Goal: Navigation & Orientation: Find specific page/section

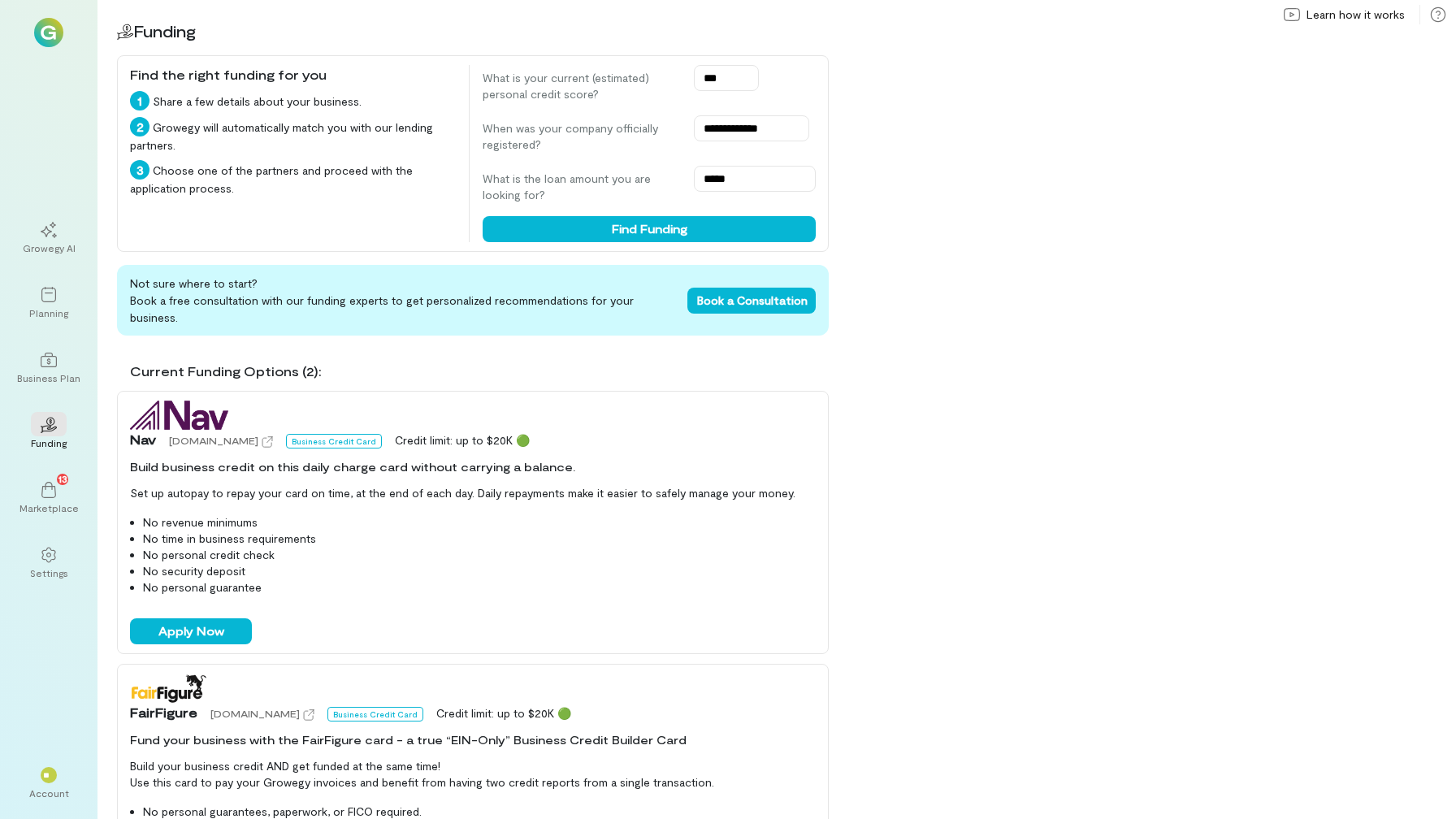
scroll to position [169, 0]
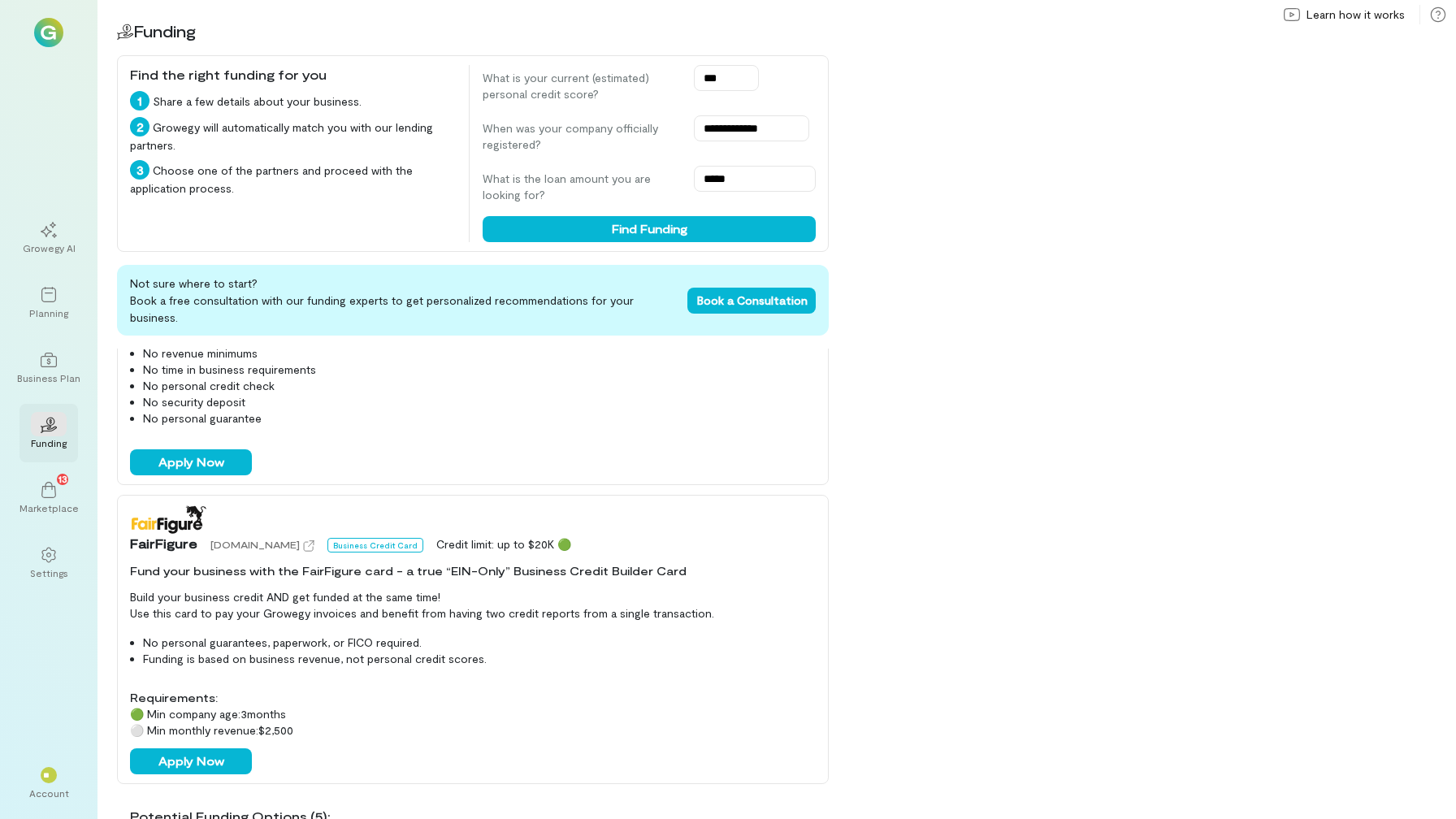
click at [41, 461] on div "02 Funding" at bounding box center [48, 433] width 58 height 58
click at [37, 303] on div at bounding box center [49, 293] width 36 height 25
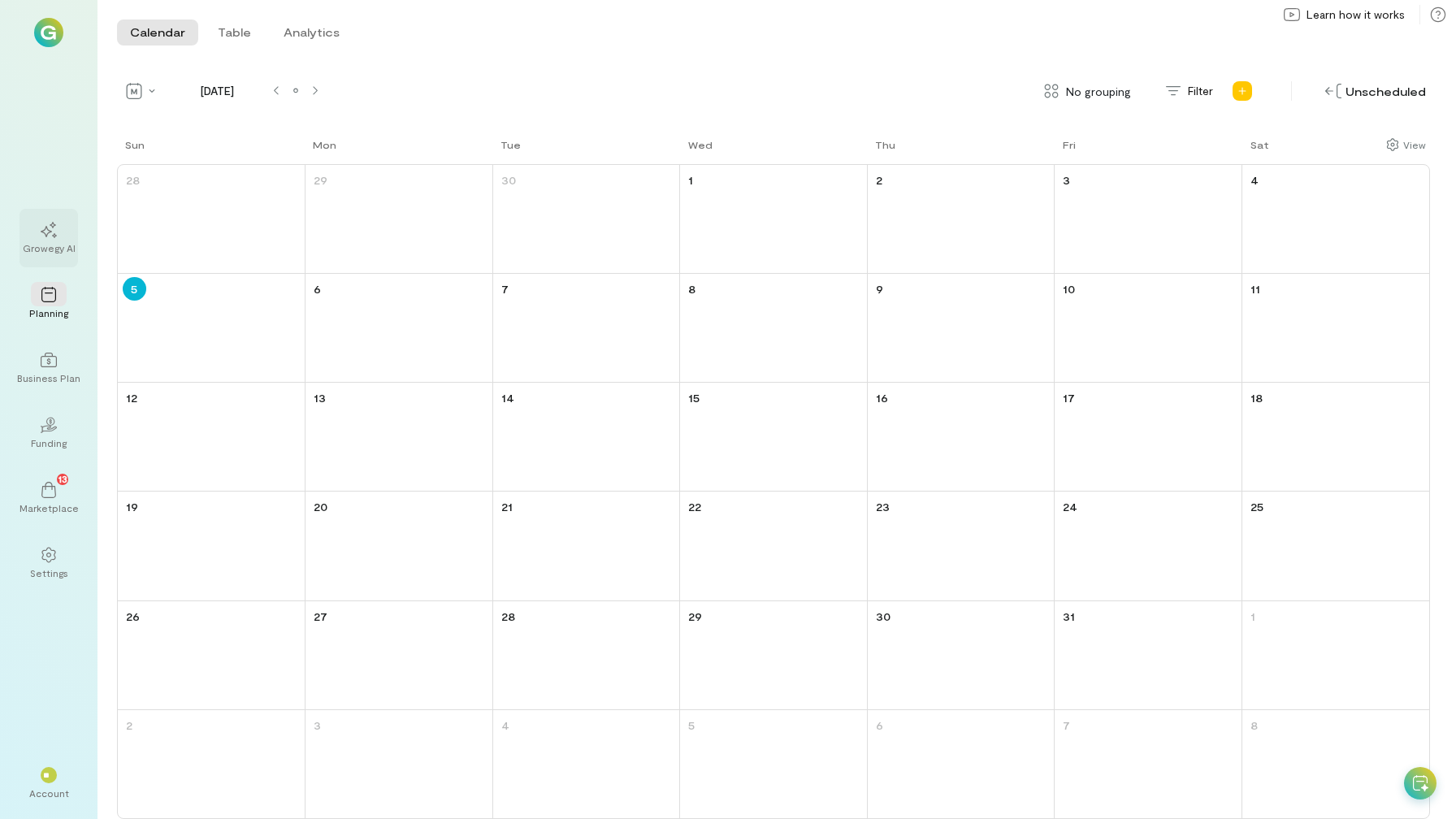
click at [52, 238] on icon at bounding box center [48, 229] width 16 height 16
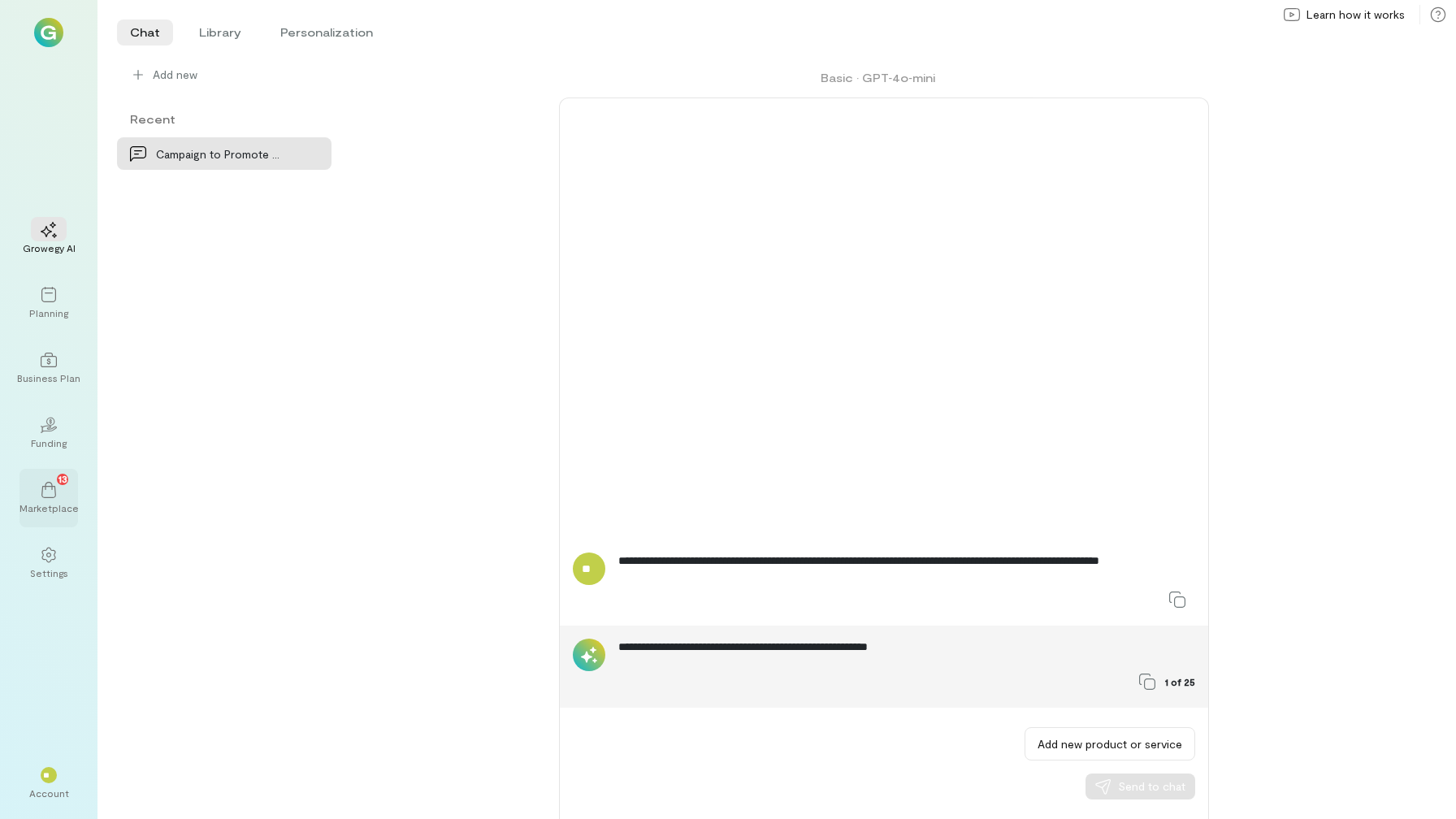
click at [41, 498] on div "13" at bounding box center [49, 489] width 36 height 25
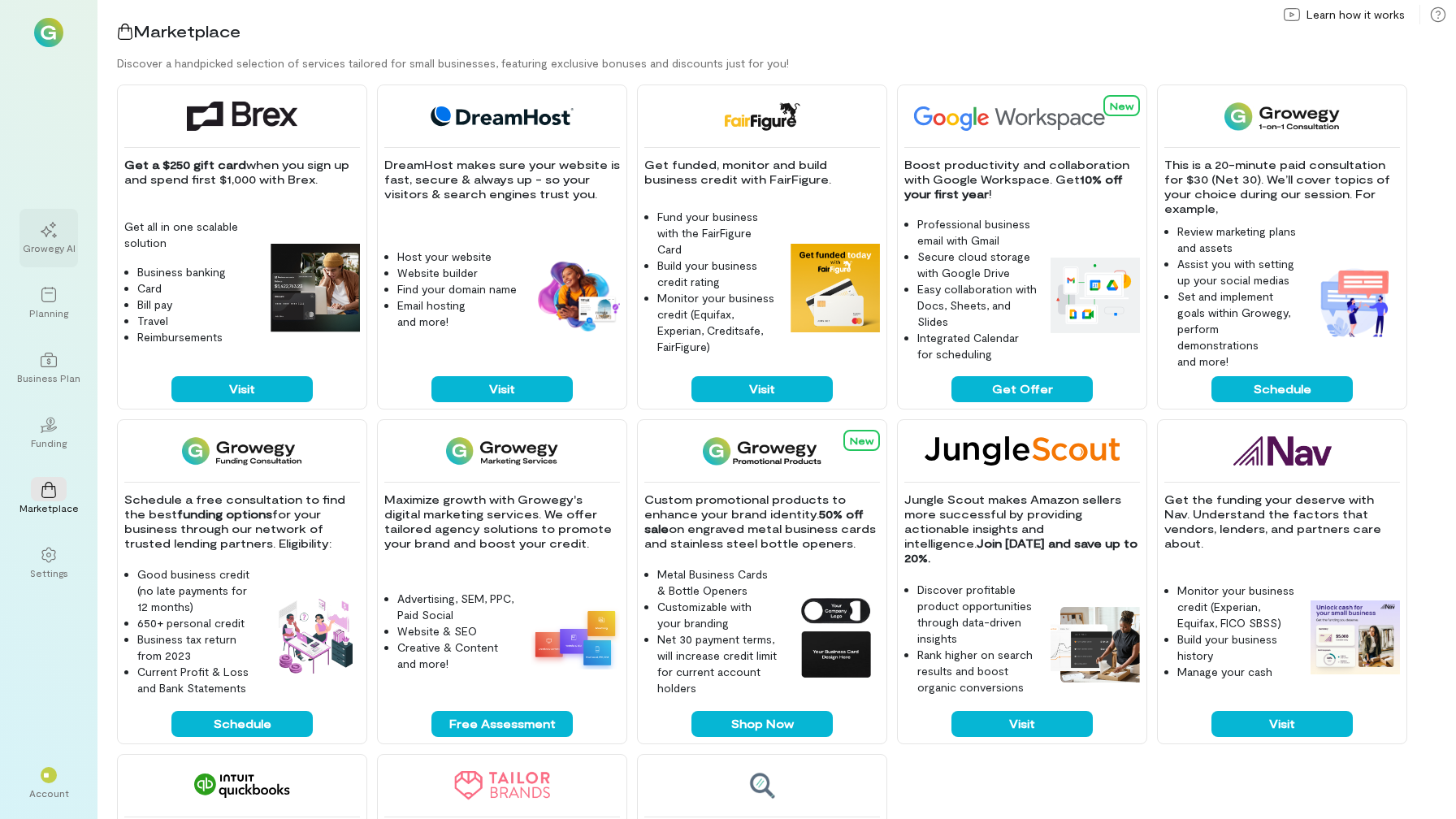
click at [40, 248] on div "Growegy AI" at bounding box center [49, 247] width 52 height 13
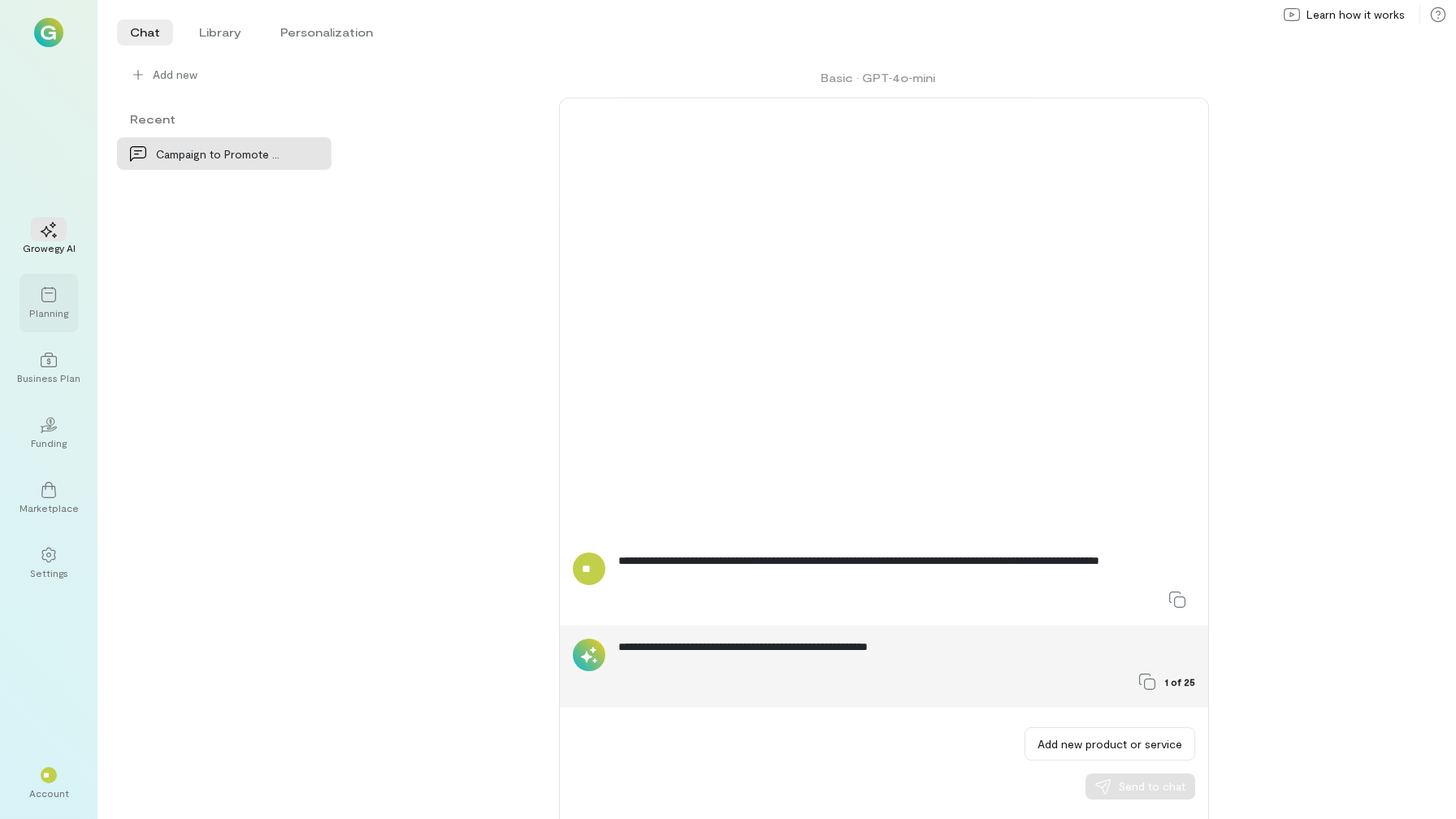
click at [68, 327] on div "Planning" at bounding box center [48, 303] width 58 height 58
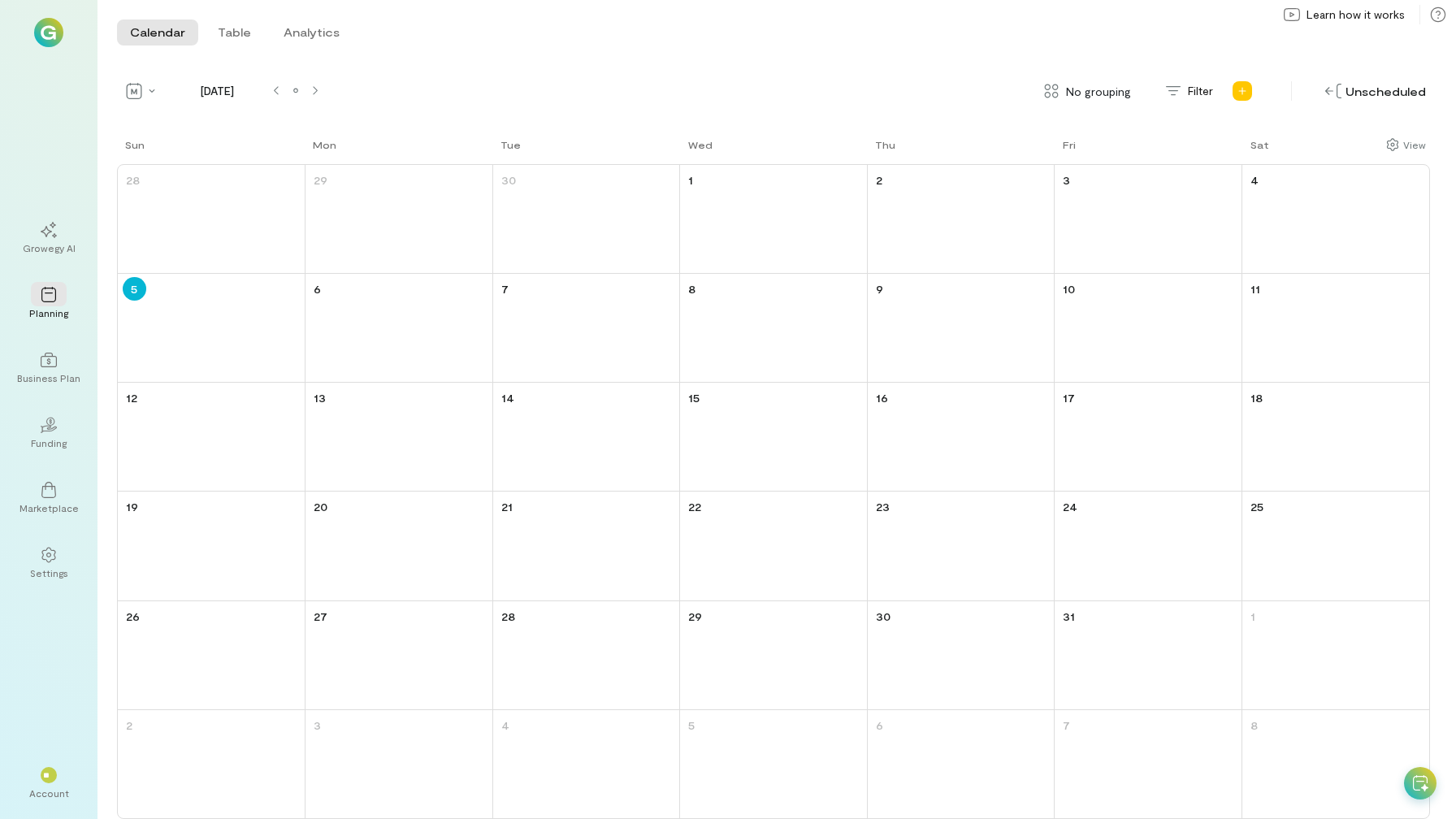
click at [57, 402] on div "Growegy AI Planning Business Plan 02 Funding Marketplace Settings" at bounding box center [48, 401] width 58 height 384
click at [51, 429] on icon "02" at bounding box center [48, 424] width 16 height 16
